Goal: Navigation & Orientation: Find specific page/section

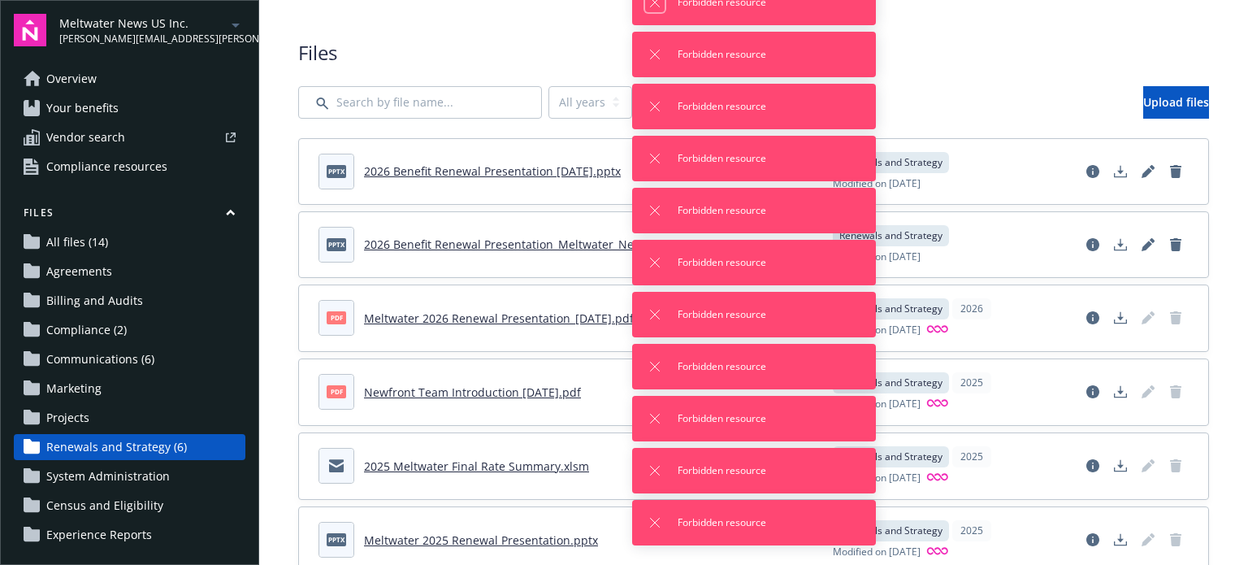
click at [652, 2] on icon "Dismiss notification" at bounding box center [654, 2] width 13 height 13
drag, startPoint x: 653, startPoint y: 51, endPoint x: 664, endPoint y: 113, distance: 62.6
click at [653, 52] on icon "Dismiss notification" at bounding box center [654, 54] width 13 height 13
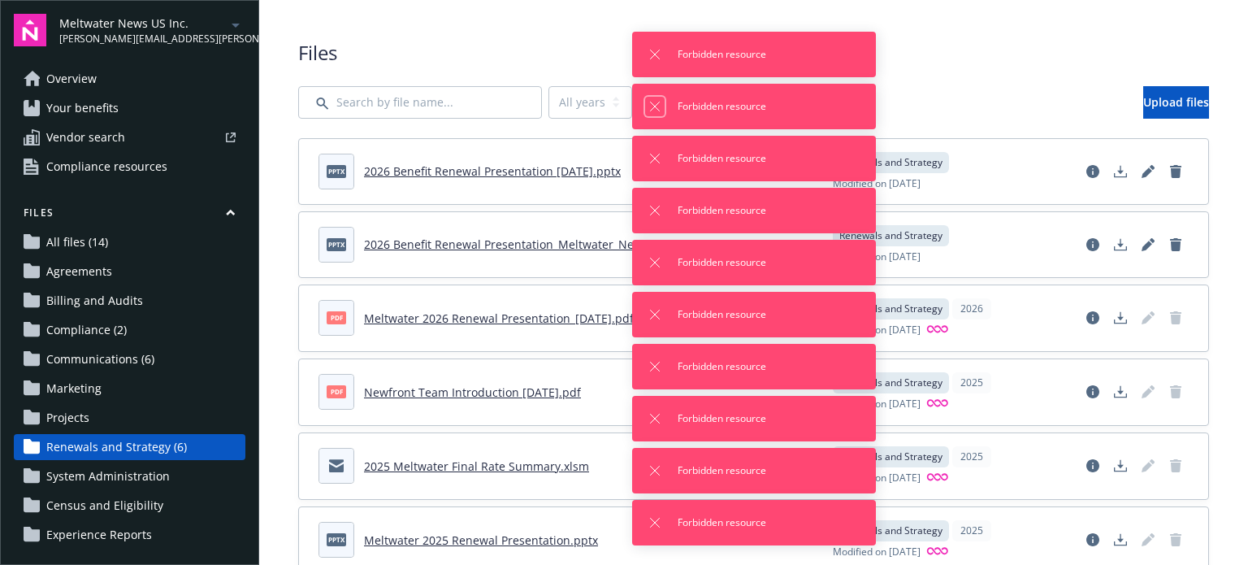
click at [655, 104] on icon "Dismiss notification" at bounding box center [654, 106] width 13 height 13
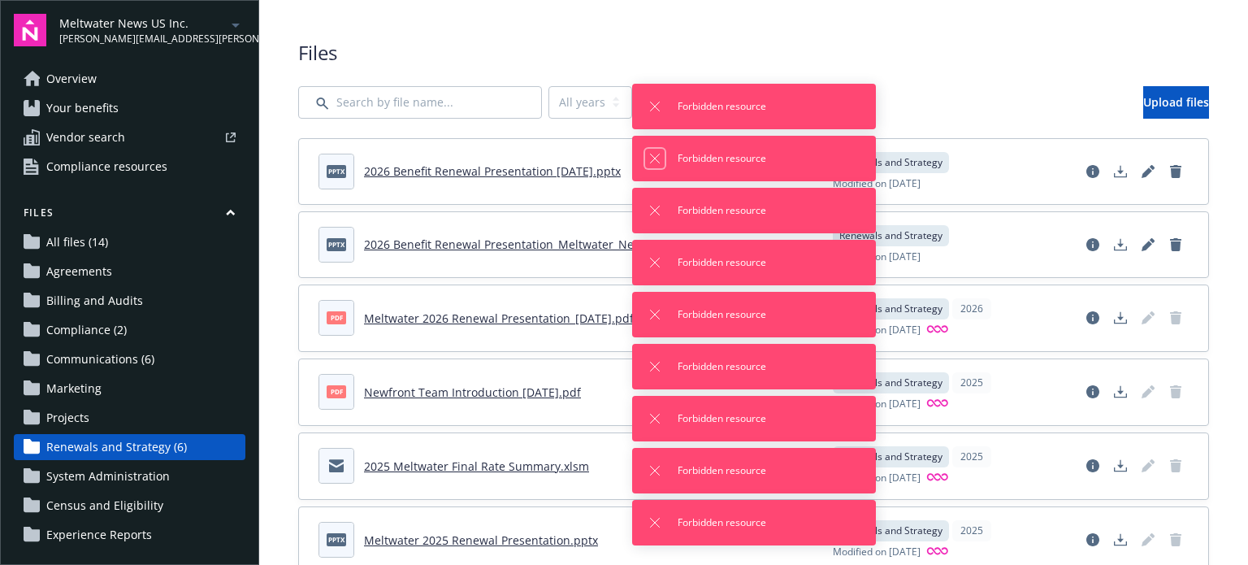
click at [655, 165] on icon "Dismiss notification" at bounding box center [654, 158] width 13 height 13
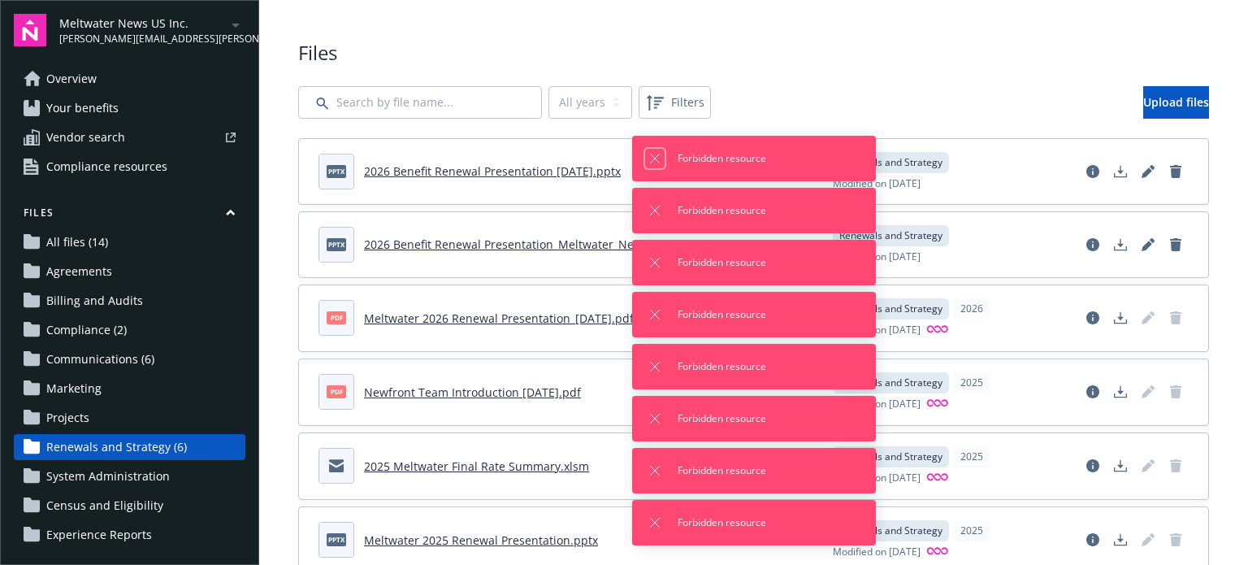
click at [656, 158] on icon "Dismiss notification" at bounding box center [654, 158] width 13 height 13
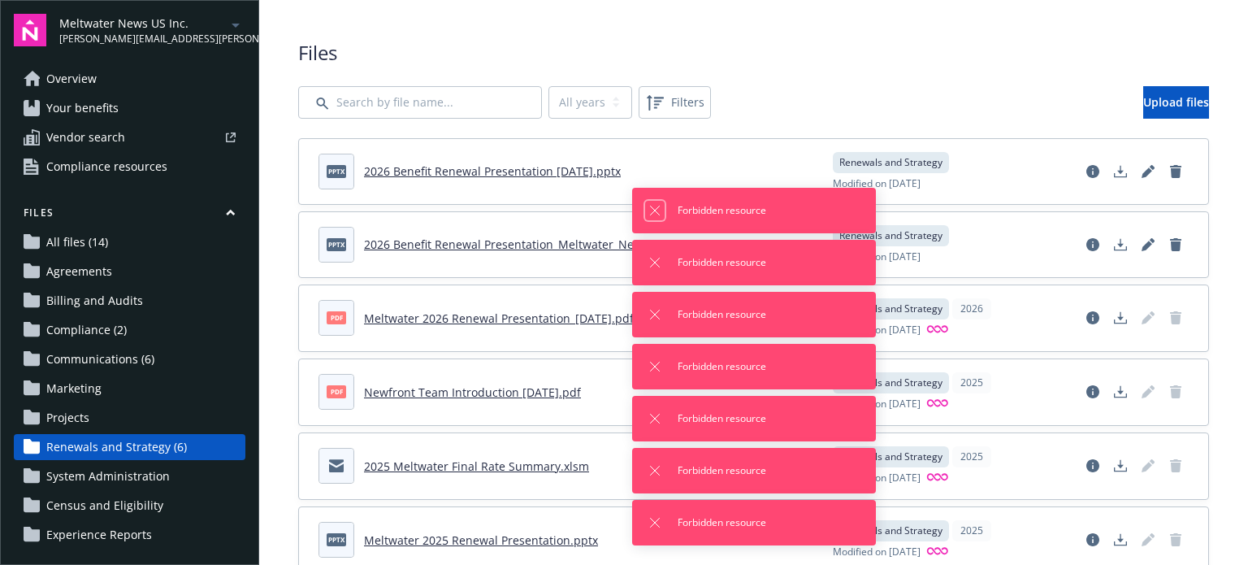
drag, startPoint x: 656, startPoint y: 207, endPoint x: 656, endPoint y: 219, distance: 11.4
click at [656, 210] on icon "Dismiss notification" at bounding box center [654, 210] width 13 height 13
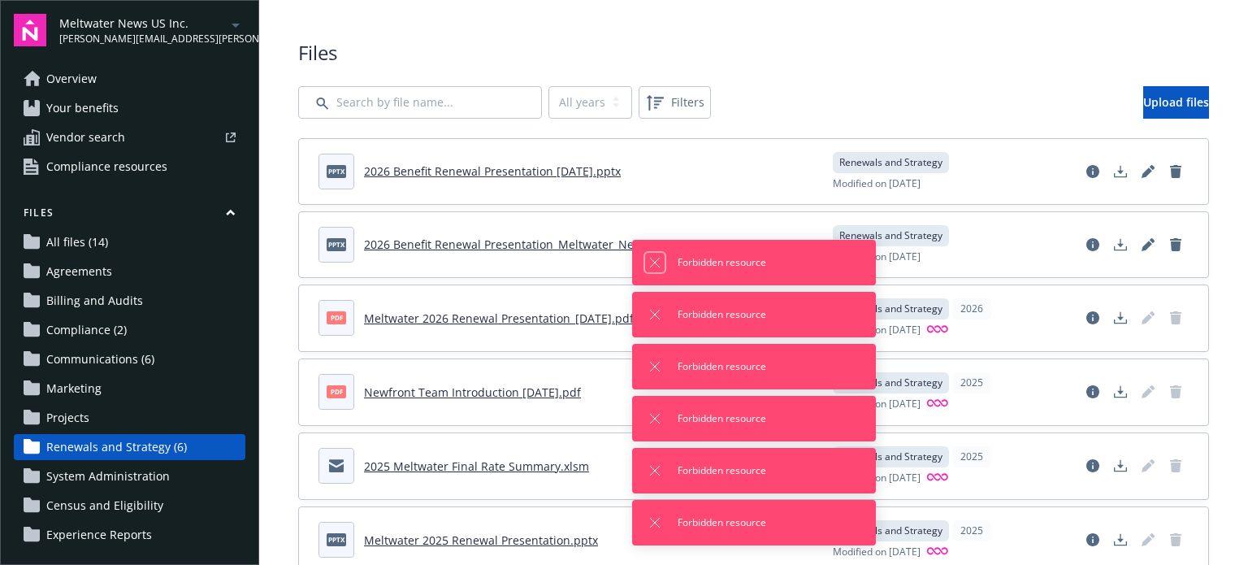
drag, startPoint x: 652, startPoint y: 258, endPoint x: 669, endPoint y: 308, distance: 53.4
click at [658, 271] on button "Dismiss notification" at bounding box center [654, 262] width 19 height 19
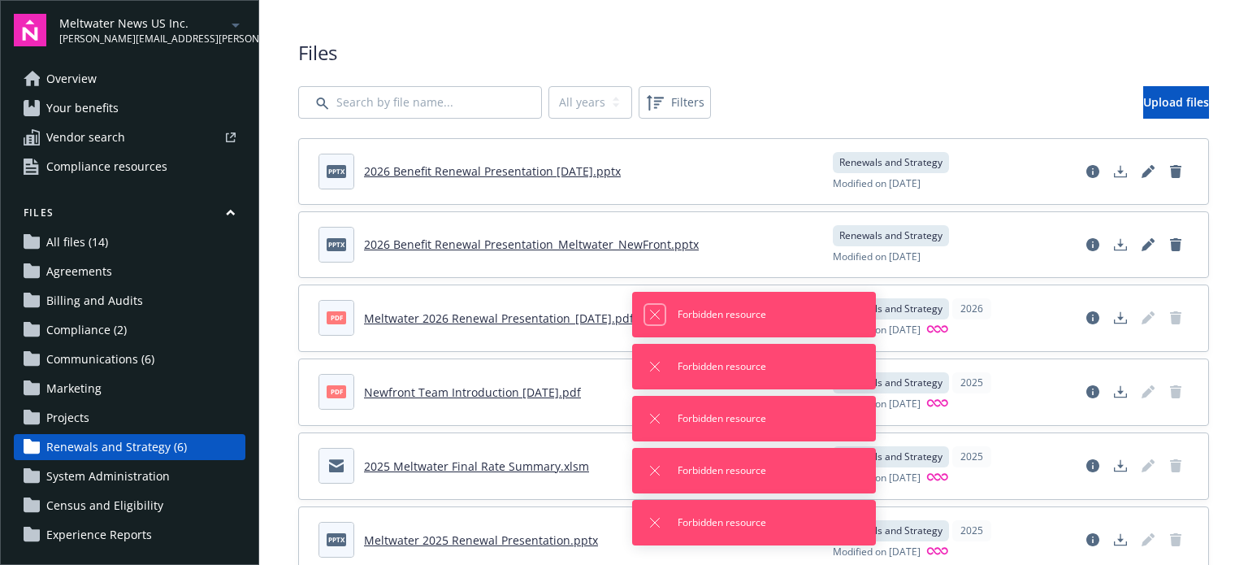
drag, startPoint x: 651, startPoint y: 314, endPoint x: 649, endPoint y: 353, distance: 39.0
click at [649, 318] on icon "Dismiss notification" at bounding box center [654, 314] width 13 height 13
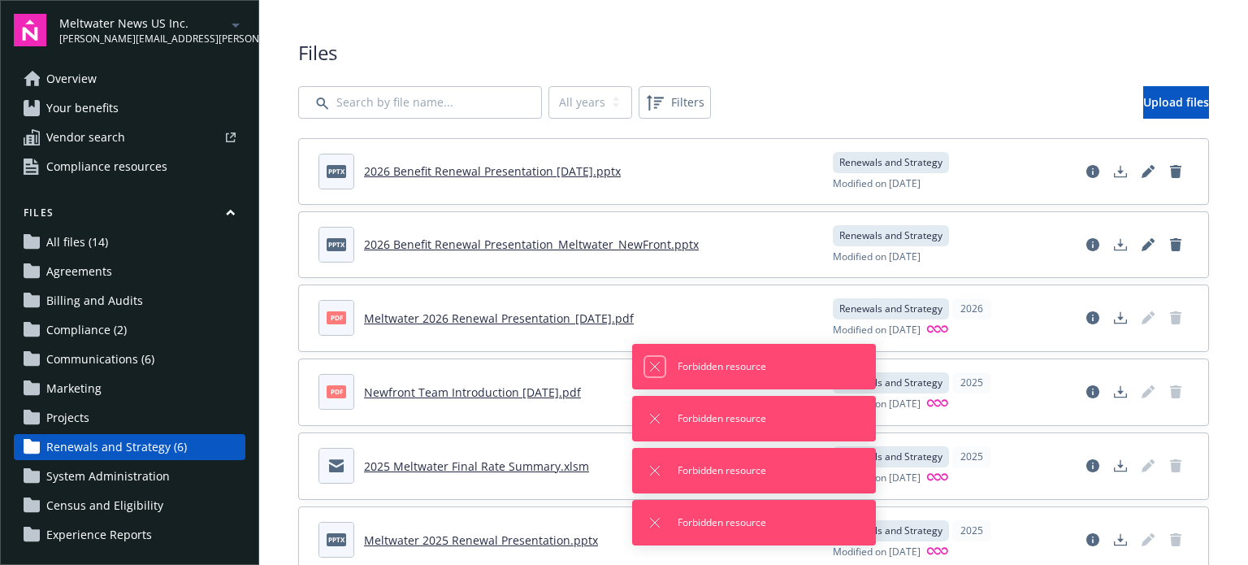
click at [650, 370] on icon "Dismiss notification" at bounding box center [654, 366] width 13 height 13
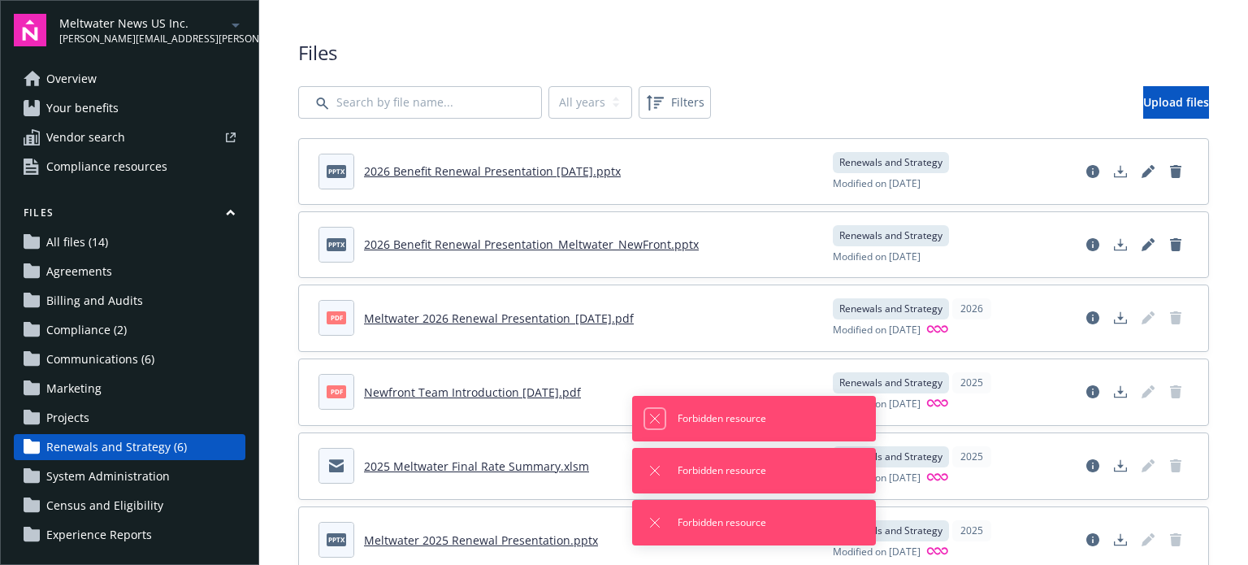
click at [655, 412] on icon "Dismiss notification" at bounding box center [654, 418] width 13 height 13
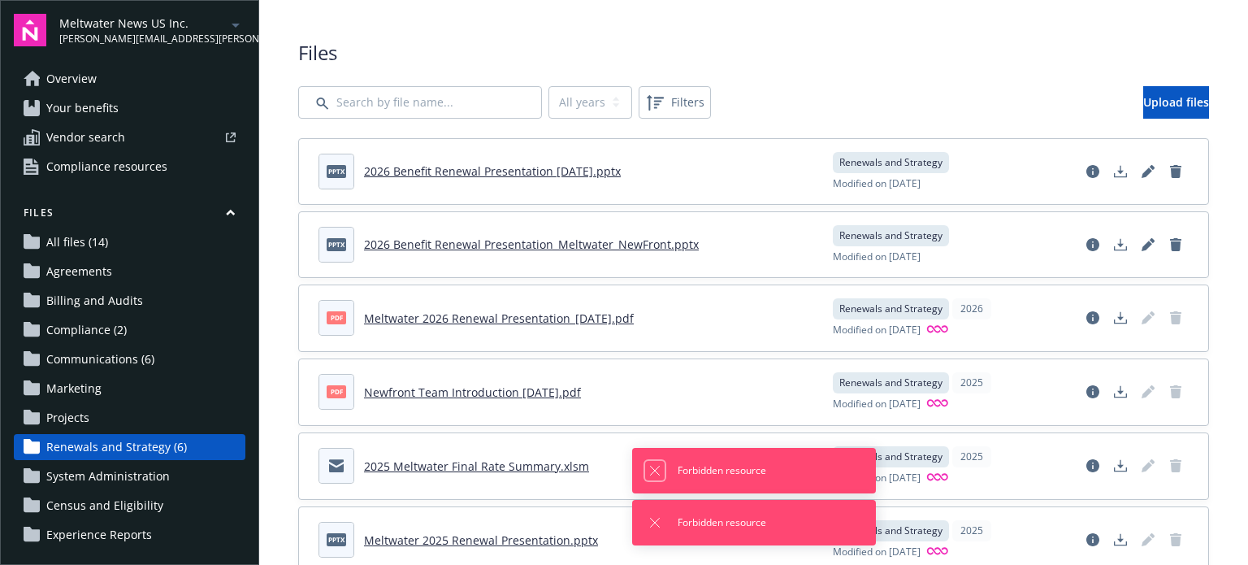
click at [648, 470] on icon "Dismiss notification" at bounding box center [654, 470] width 13 height 13
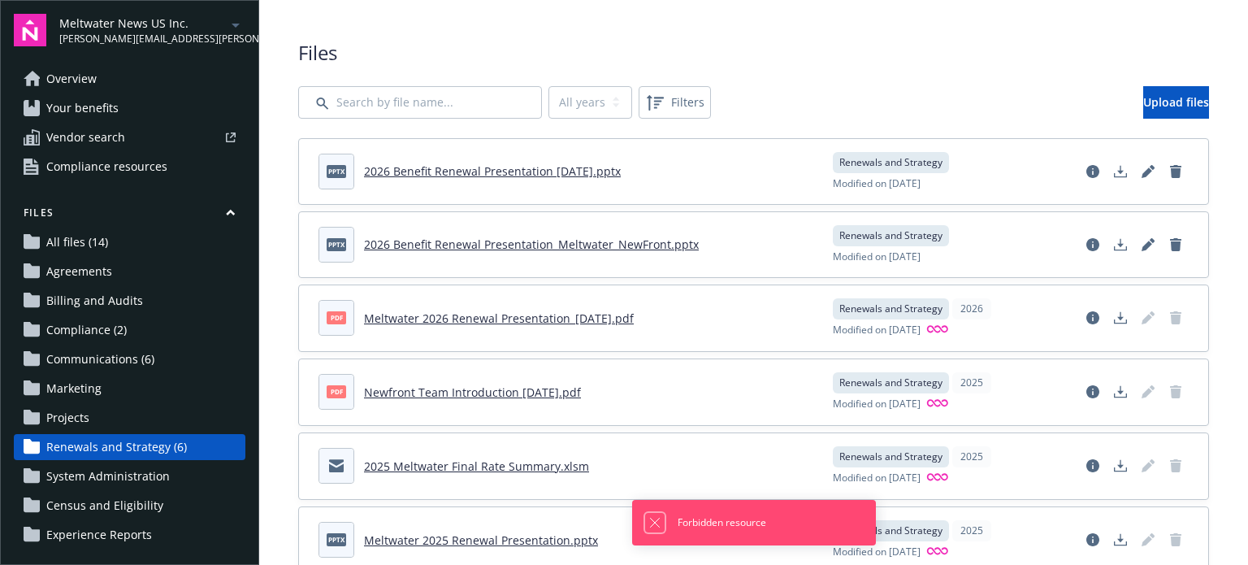
click at [655, 518] on icon "Dismiss notification" at bounding box center [654, 522] width 13 height 13
